Goal: Navigation & Orientation: Find specific page/section

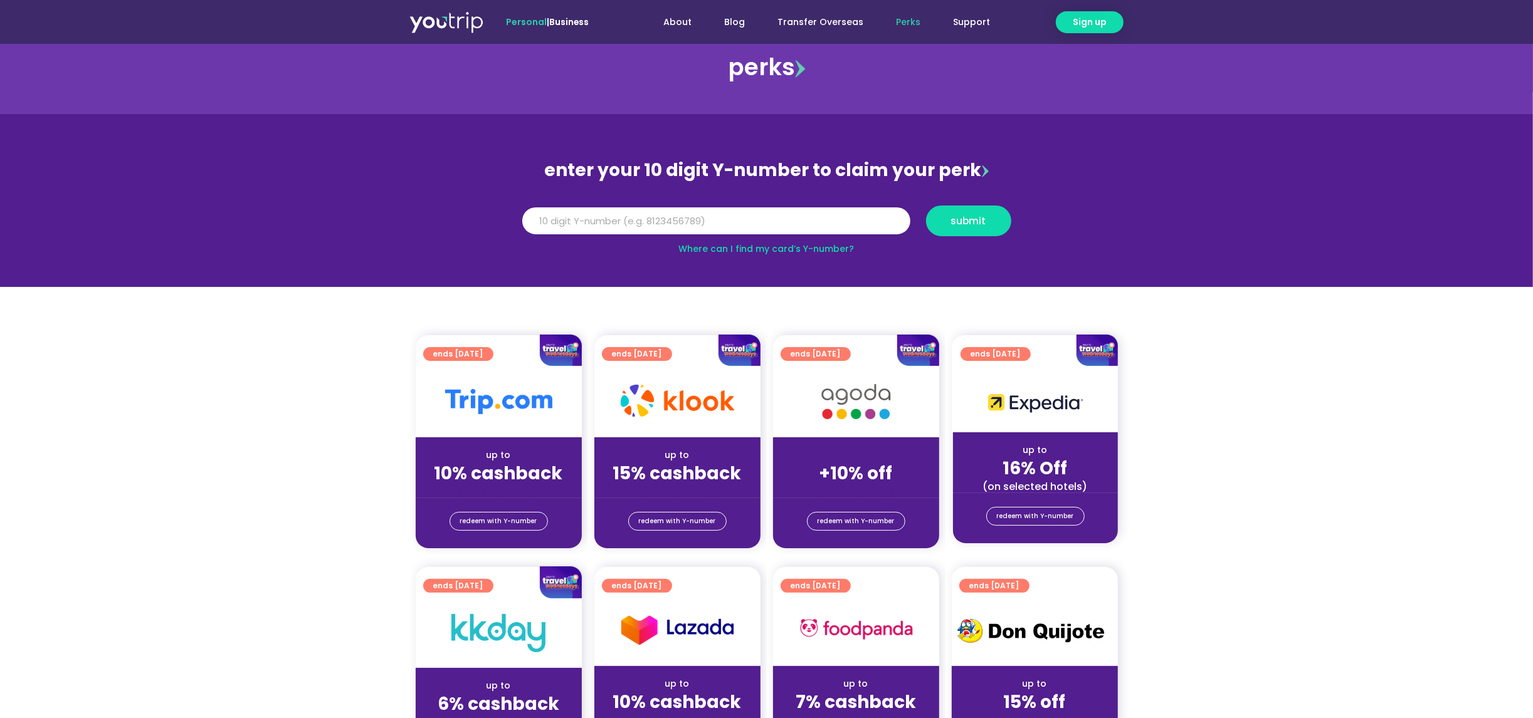
click at [1247, 346] on section "ends [DATE] up to 10% cashback (for stays only) redeem with Y-number ends [DATE…" at bounding box center [766, 449] width 1533 height 228
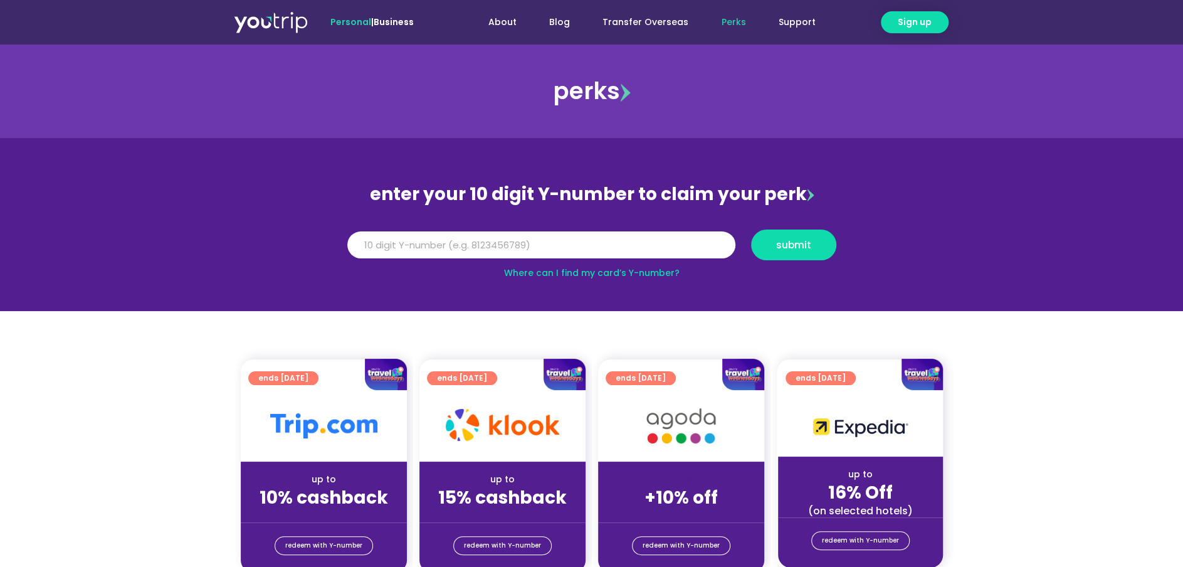
scroll to position [31, 0]
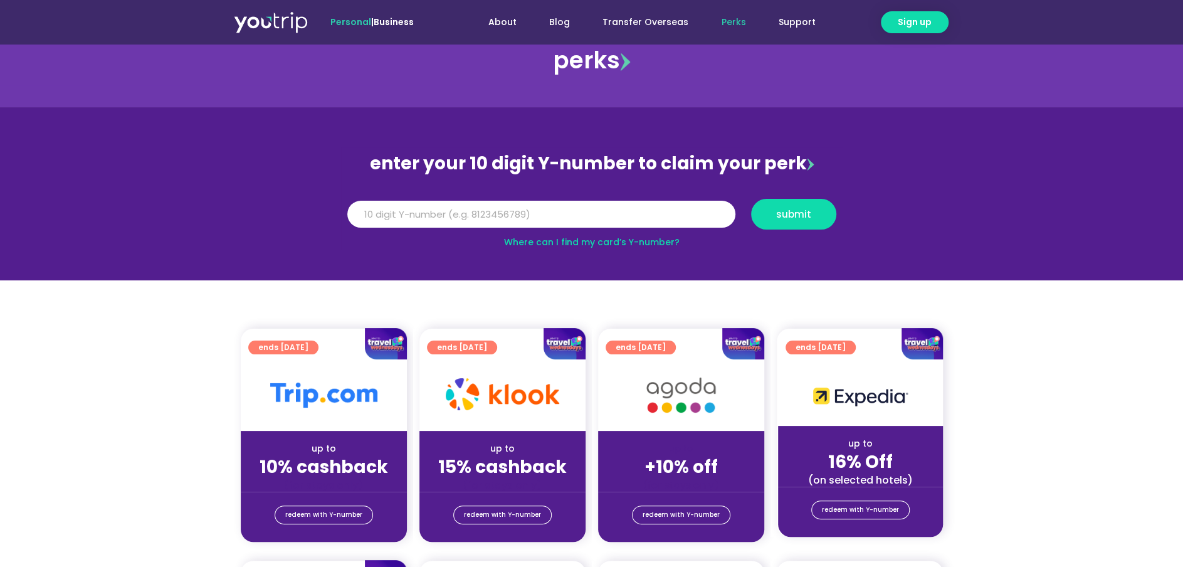
click at [280, 23] on img at bounding box center [271, 22] width 74 height 23
